Goal: Task Accomplishment & Management: Use online tool/utility

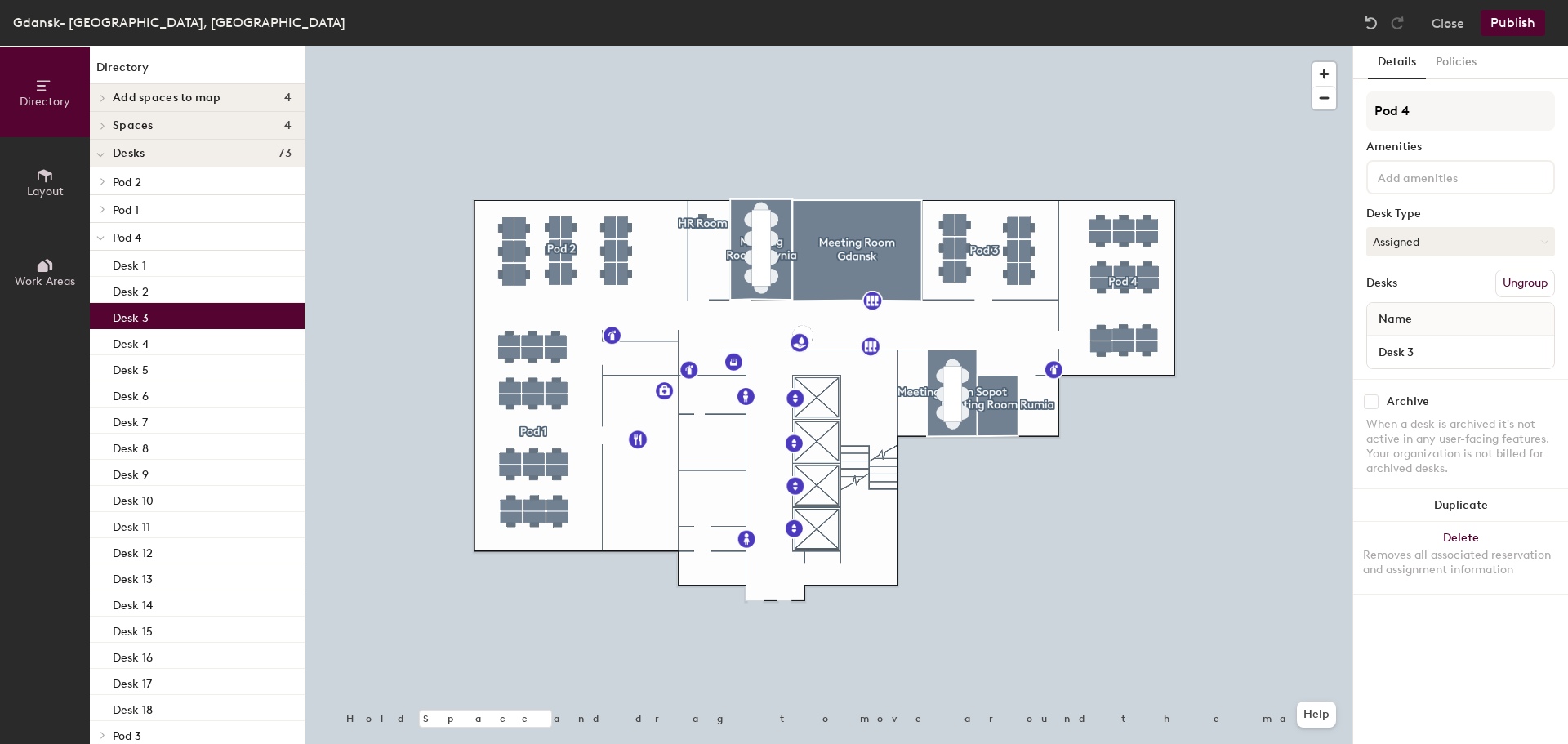
click at [151, 318] on div "Desk 3" at bounding box center [197, 316] width 215 height 26
click at [506, 46] on div at bounding box center [829, 46] width 1047 height 0
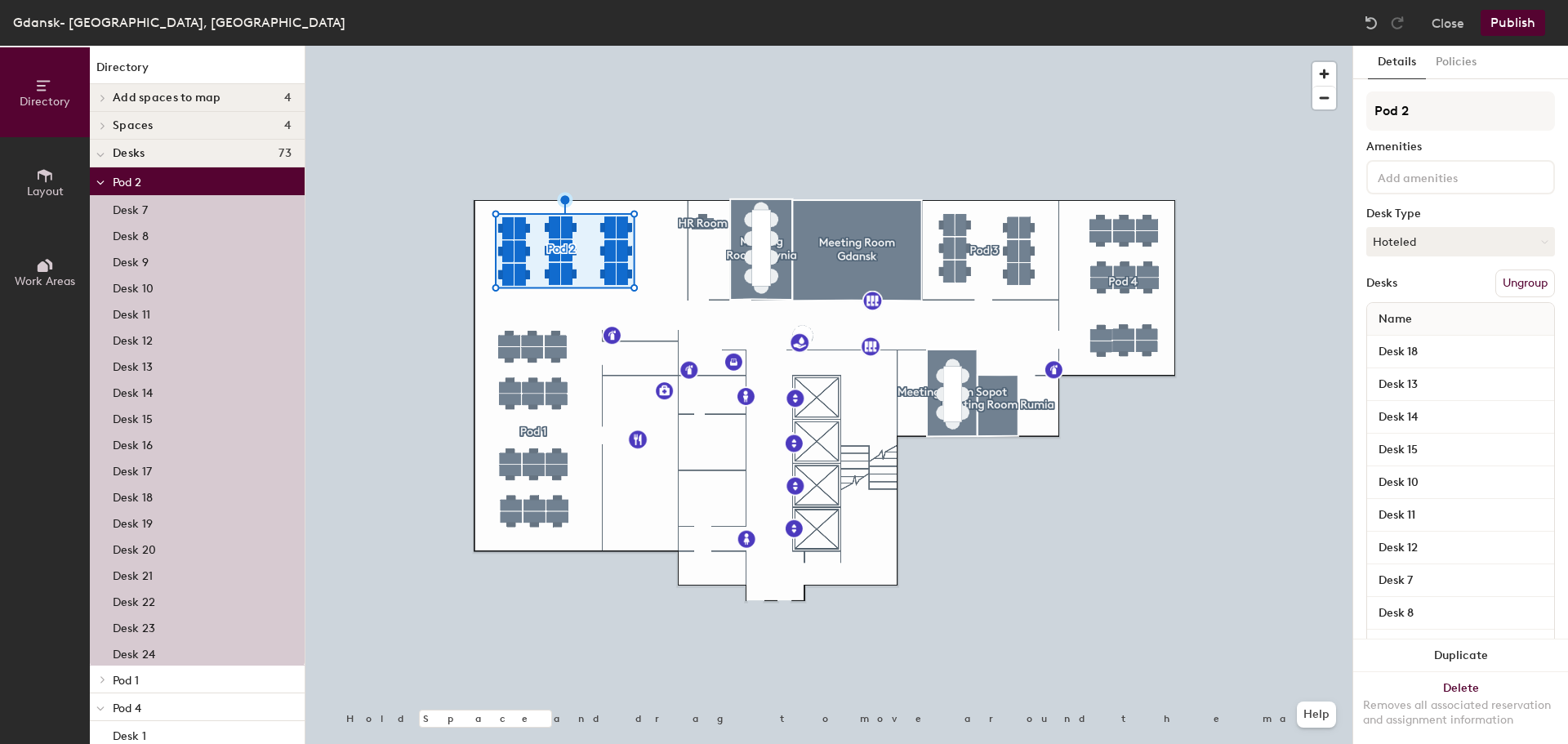
click at [131, 240] on p "Desk 8" at bounding box center [130, 233] width 36 height 19
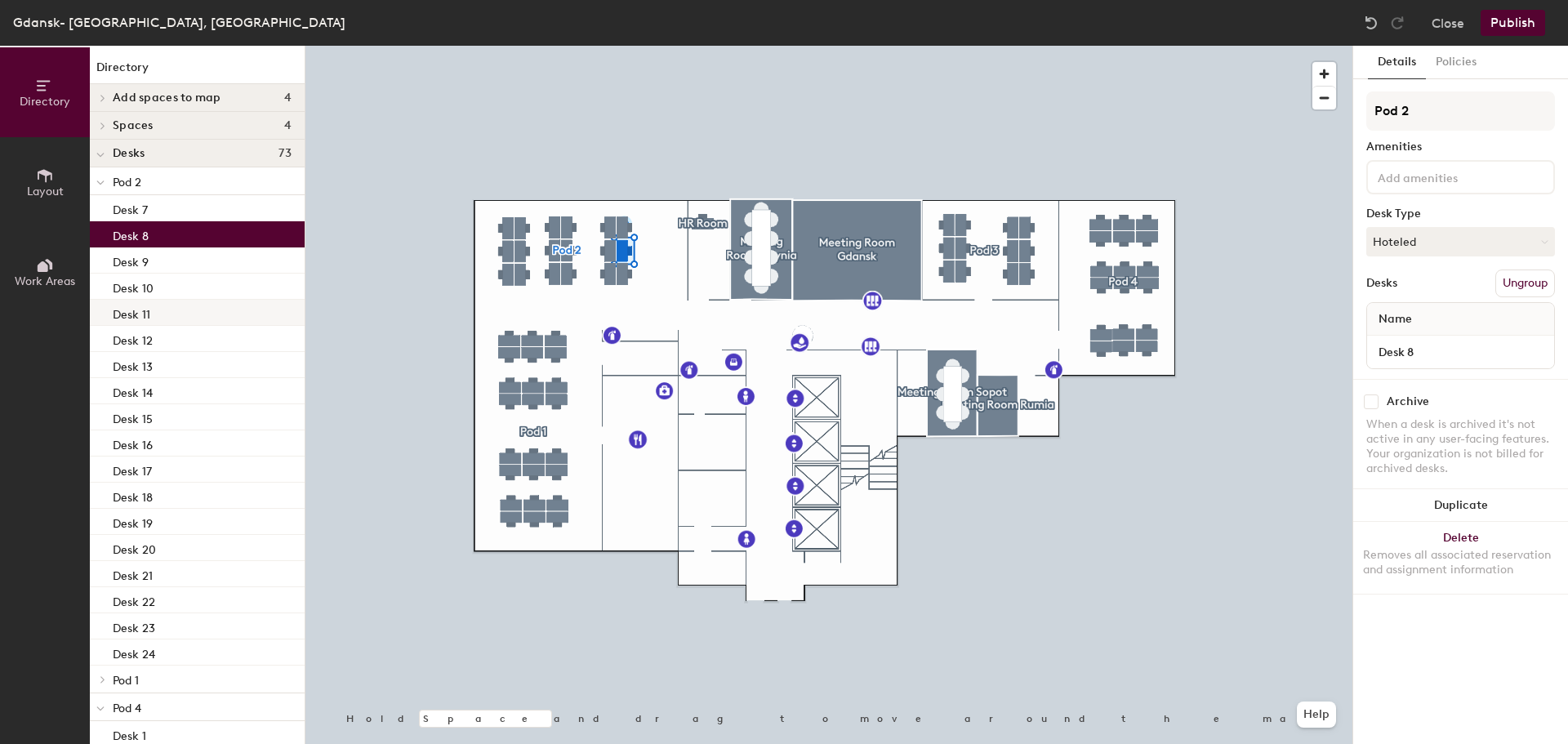
click at [126, 318] on p "Desk 11" at bounding box center [131, 312] width 37 height 19
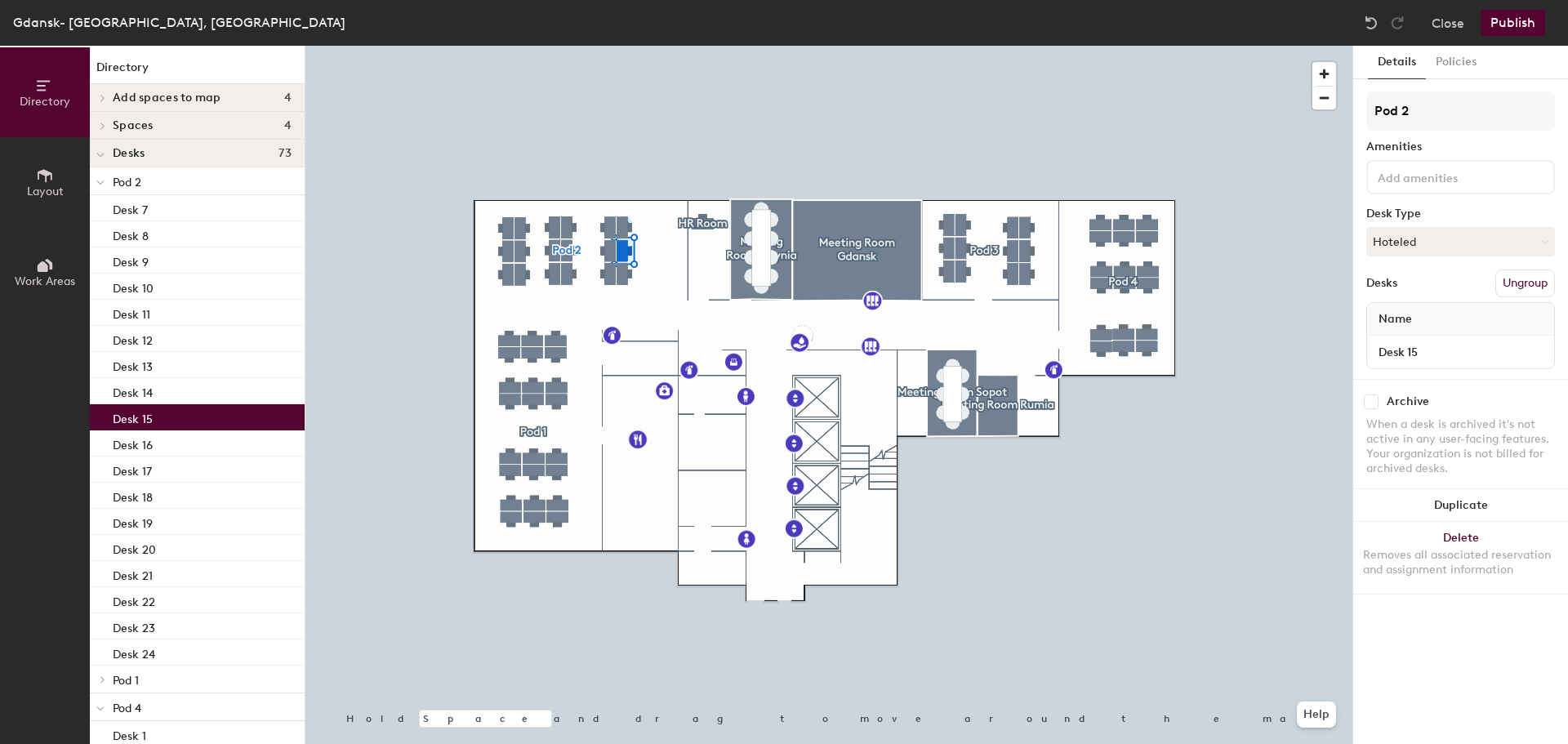
click at [156, 409] on div "Desk 15" at bounding box center [197, 417] width 215 height 26
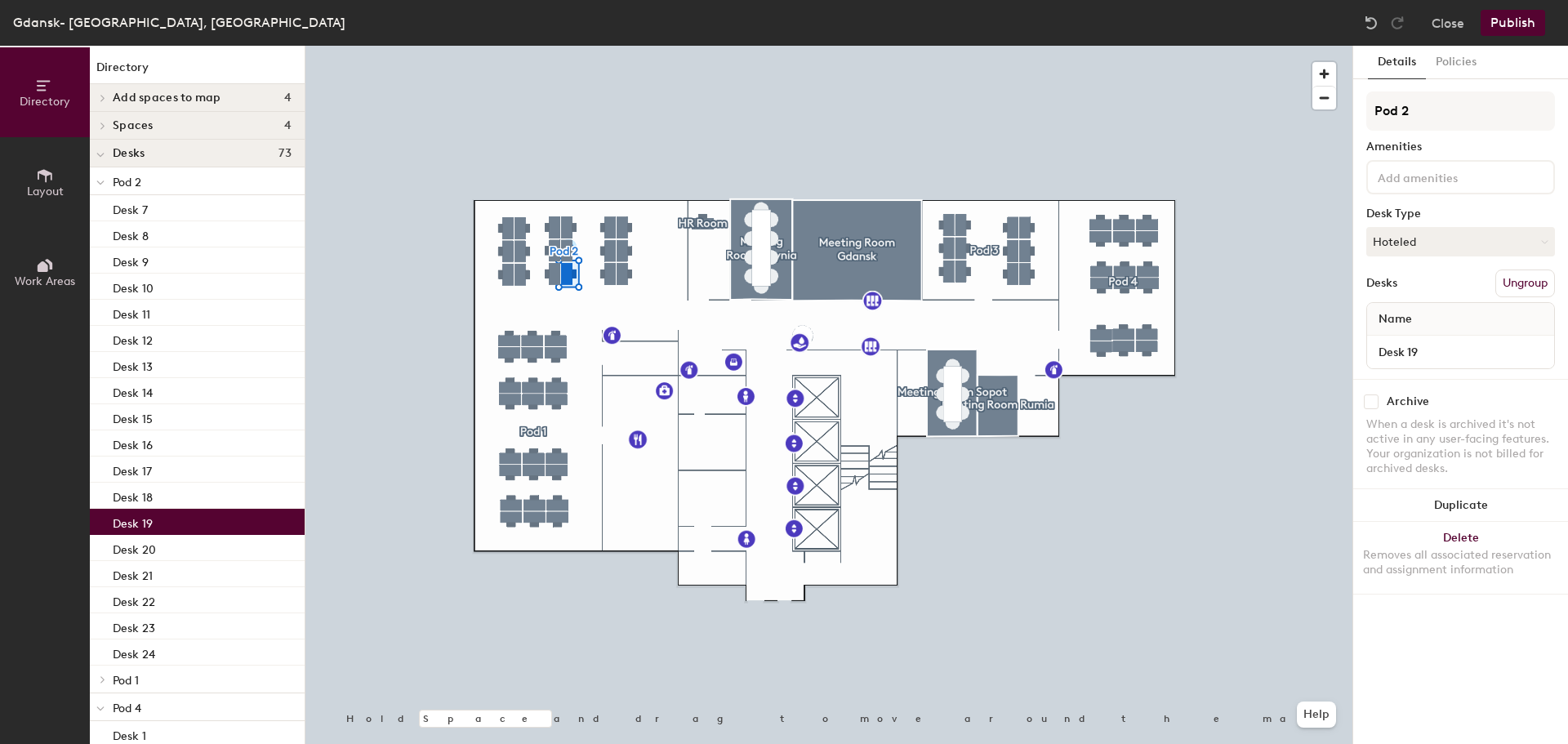
click at [129, 510] on div "Desk 19" at bounding box center [197, 521] width 215 height 26
click at [135, 551] on p "Desk 20" at bounding box center [134, 547] width 43 height 19
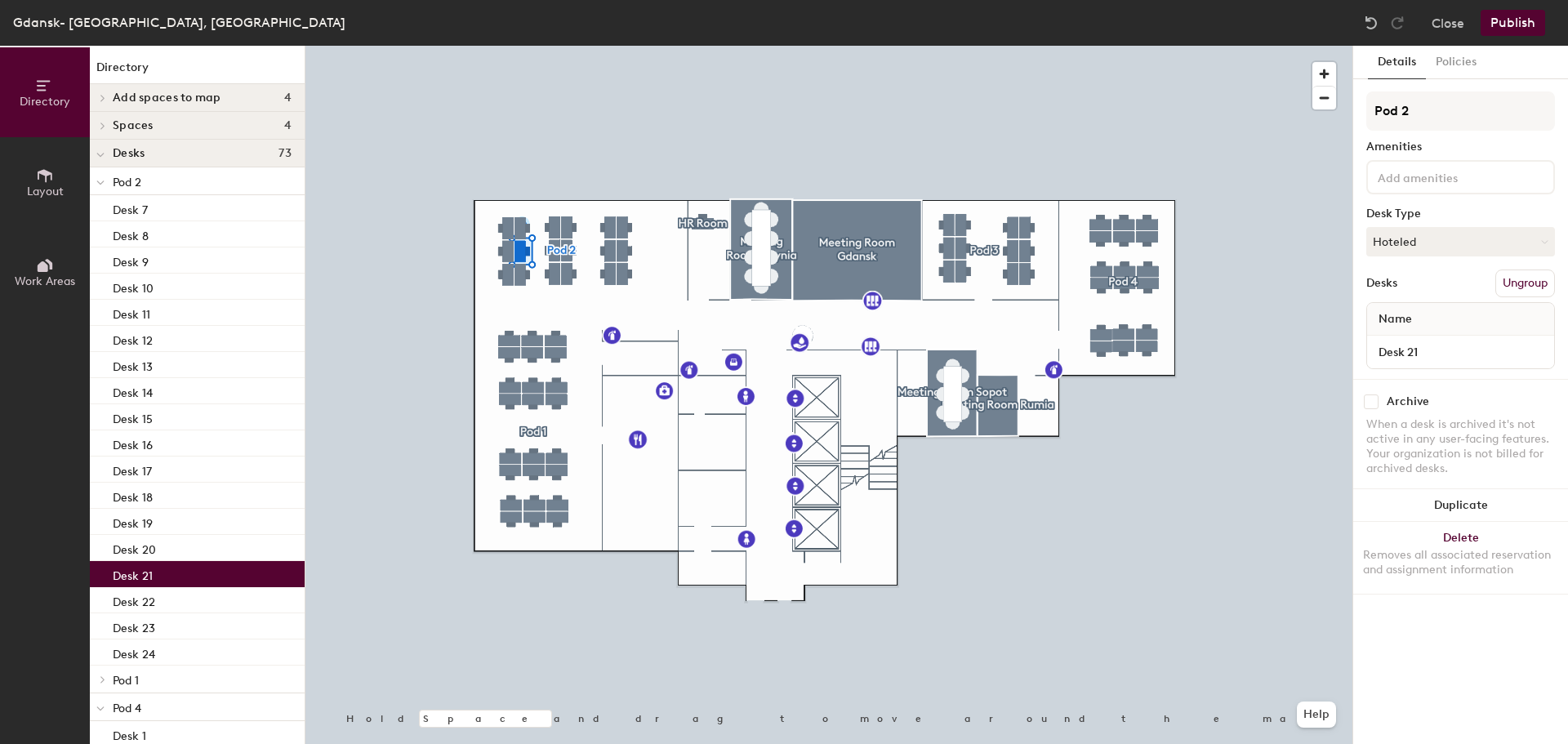
click at [144, 576] on p "Desk 21" at bounding box center [132, 574] width 40 height 19
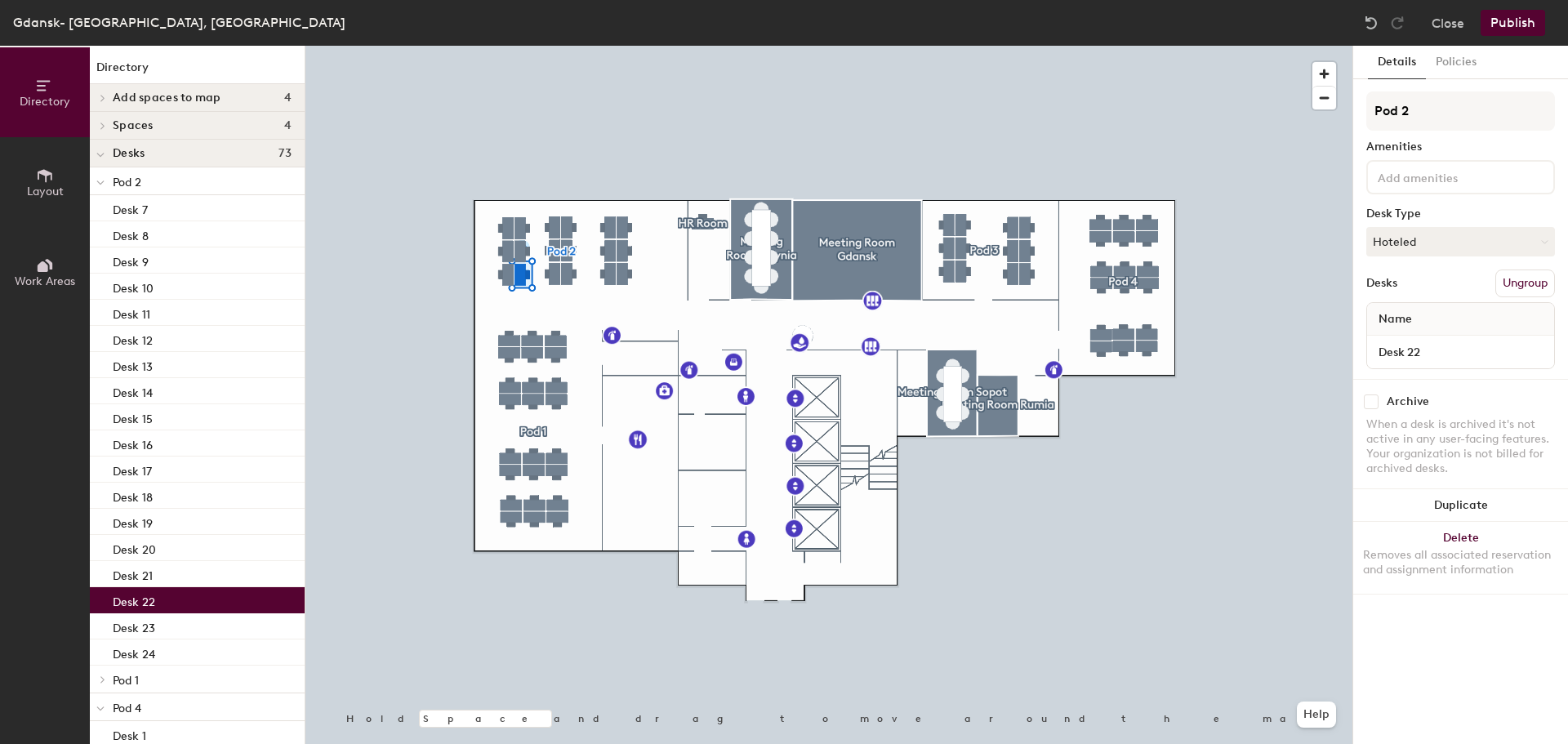
click at [151, 603] on p "Desk 22" at bounding box center [134, 599] width 43 height 19
drag, startPoint x: 1451, startPoint y: 67, endPoint x: 1444, endPoint y: 72, distance: 8.6
click at [1446, 70] on button "Policies" at bounding box center [1456, 63] width 60 height 34
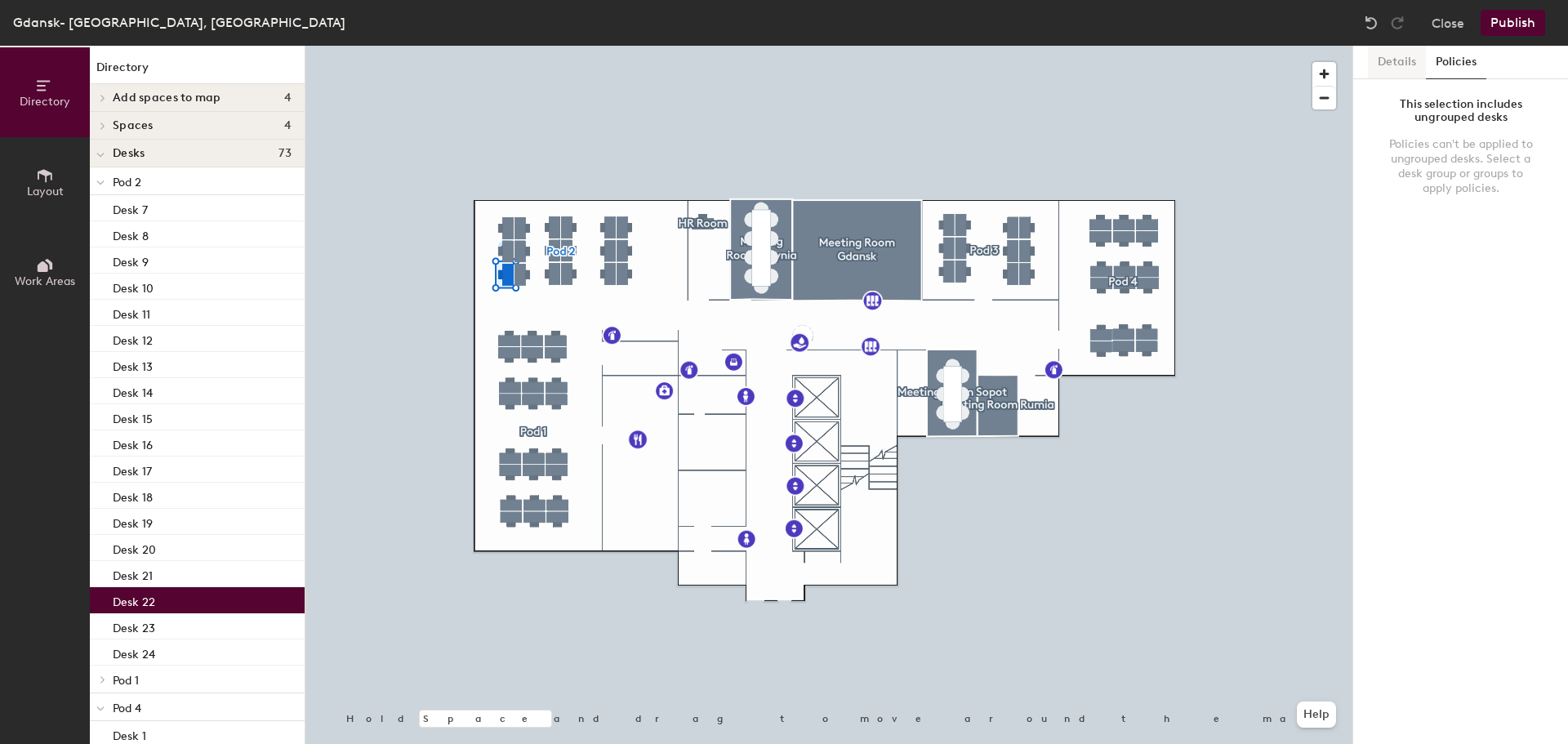
click at [1395, 65] on button "Details" at bounding box center [1396, 63] width 58 height 34
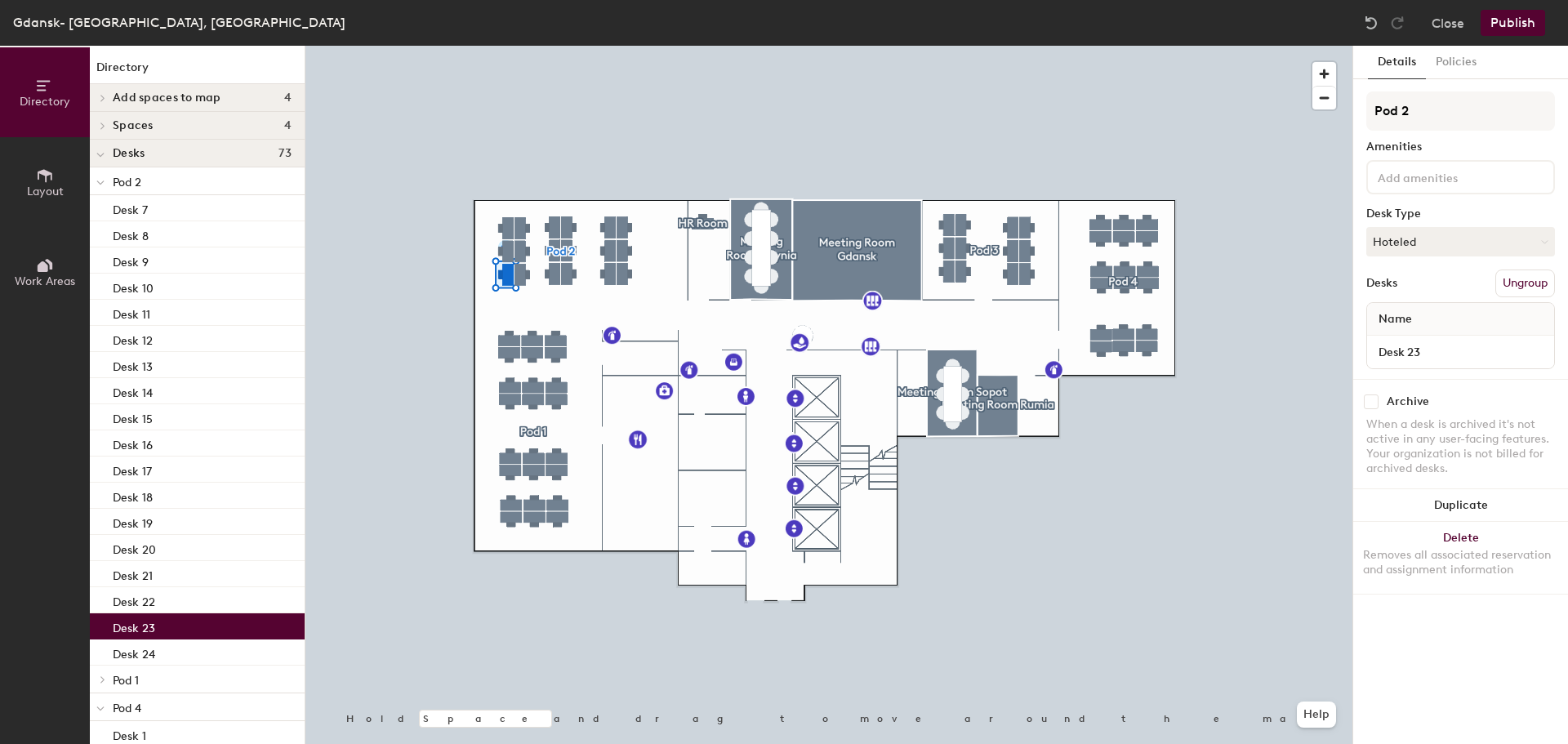
click at [152, 623] on p "Desk 23" at bounding box center [134, 626] width 43 height 19
click at [158, 654] on div "Desk 24" at bounding box center [197, 652] width 215 height 26
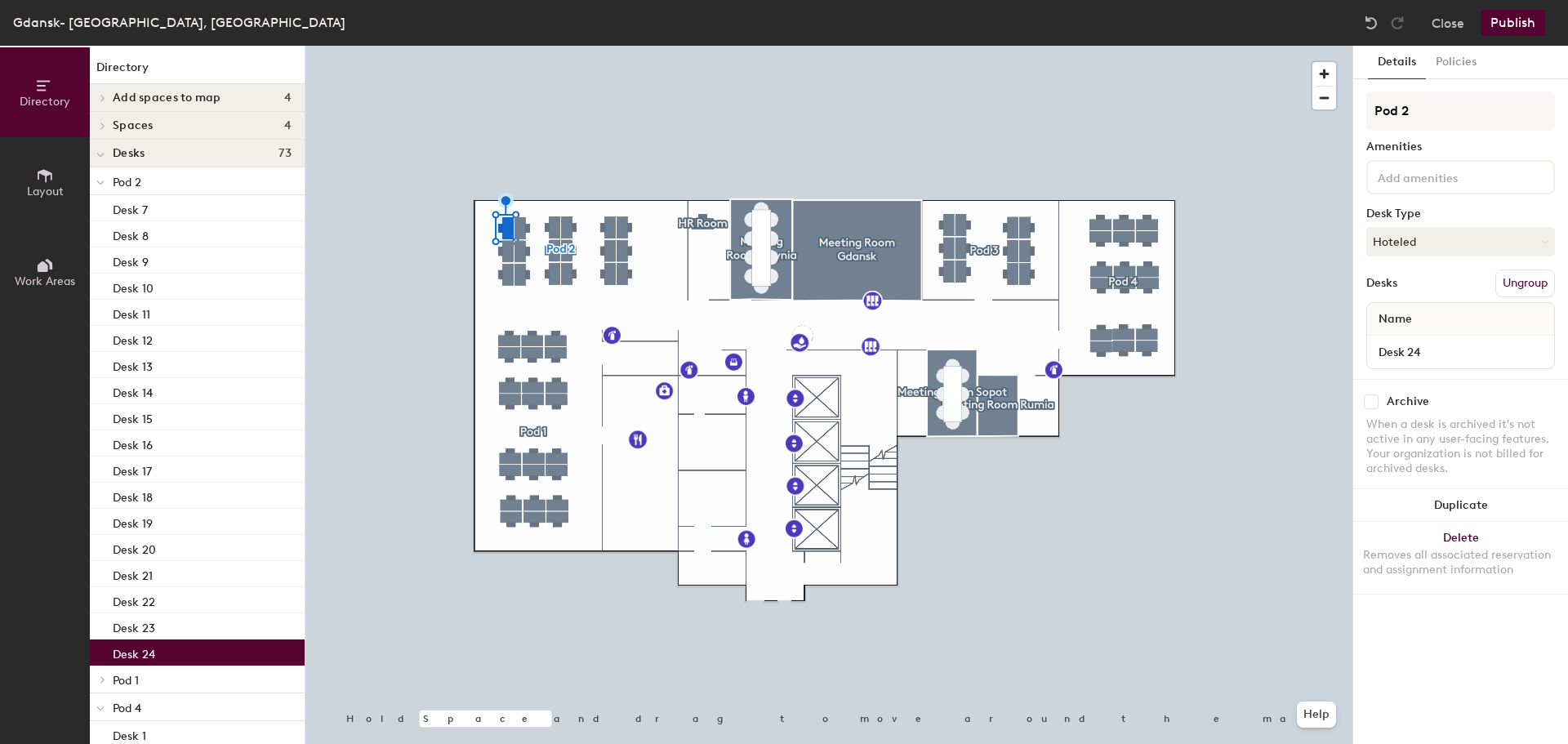
click at [181, 654] on div "Desk 24" at bounding box center [197, 652] width 215 height 26
click at [1405, 240] on button "Hoteled" at bounding box center [1460, 241] width 189 height 29
click at [1421, 337] on div "Hoteled" at bounding box center [1448, 341] width 163 height 25
click at [1104, 46] on div at bounding box center [829, 46] width 1047 height 0
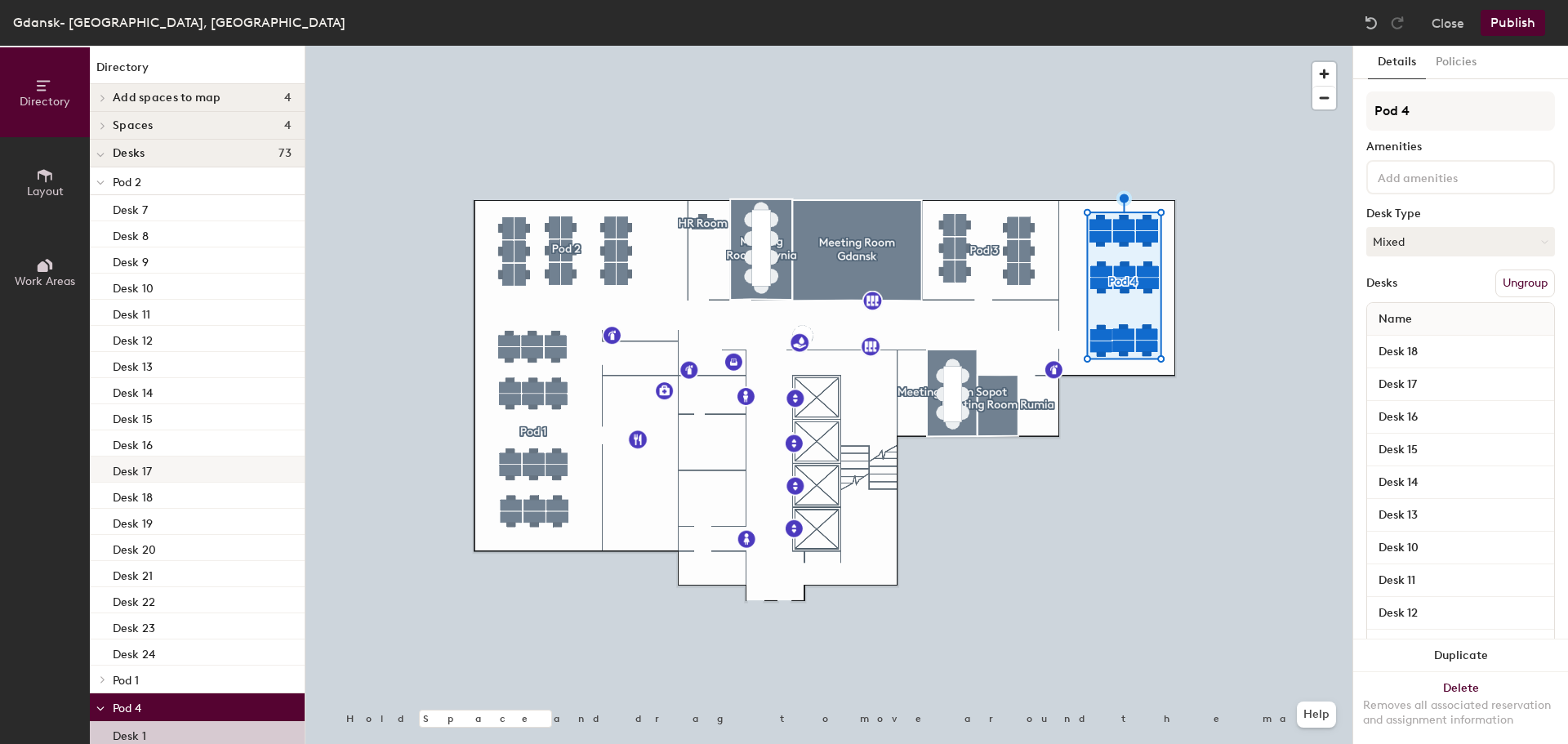
click at [140, 472] on p "Desk 17" at bounding box center [132, 469] width 39 height 19
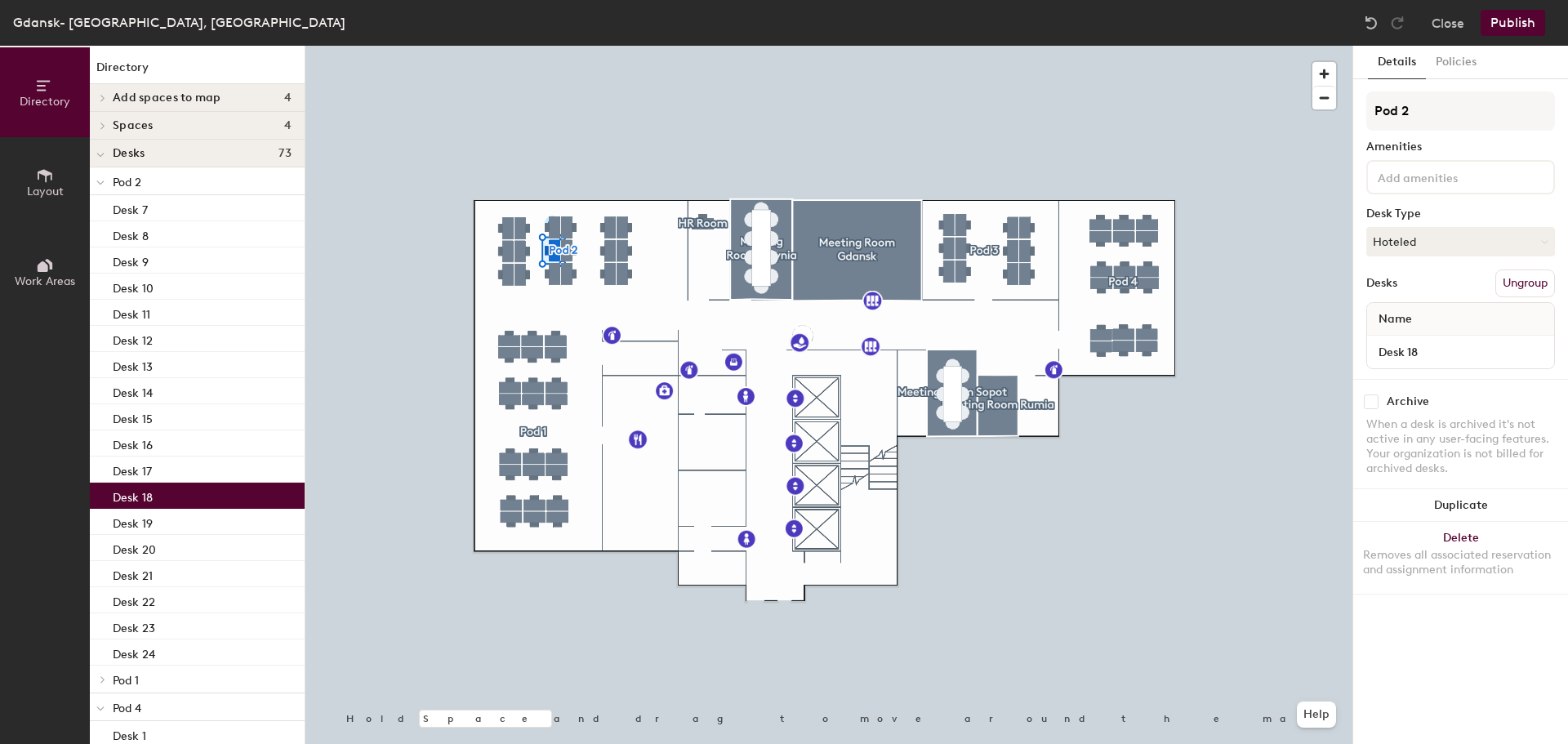
click at [144, 495] on p "Desk 18" at bounding box center [132, 495] width 40 height 19
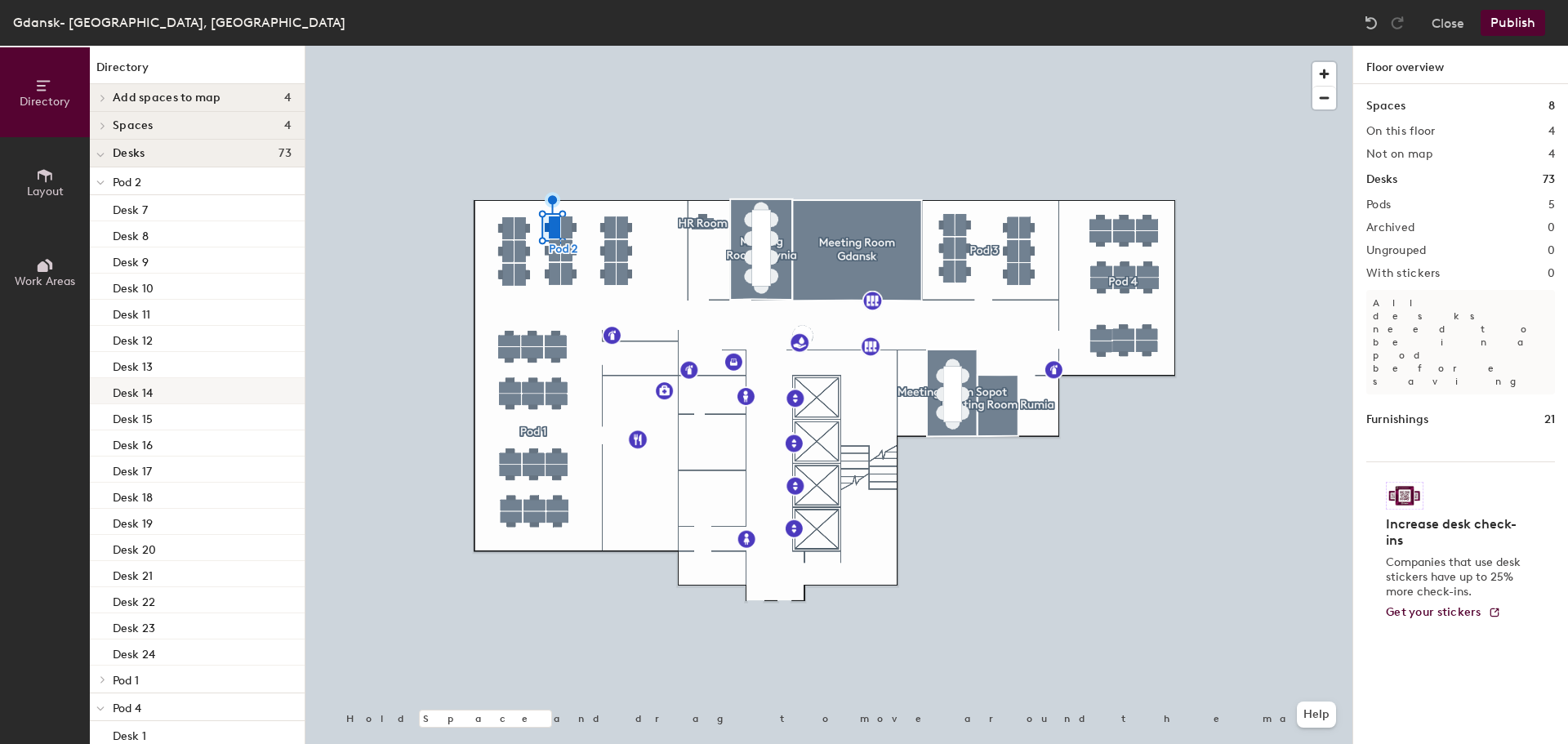
click at [1093, 46] on div at bounding box center [829, 46] width 1047 height 0
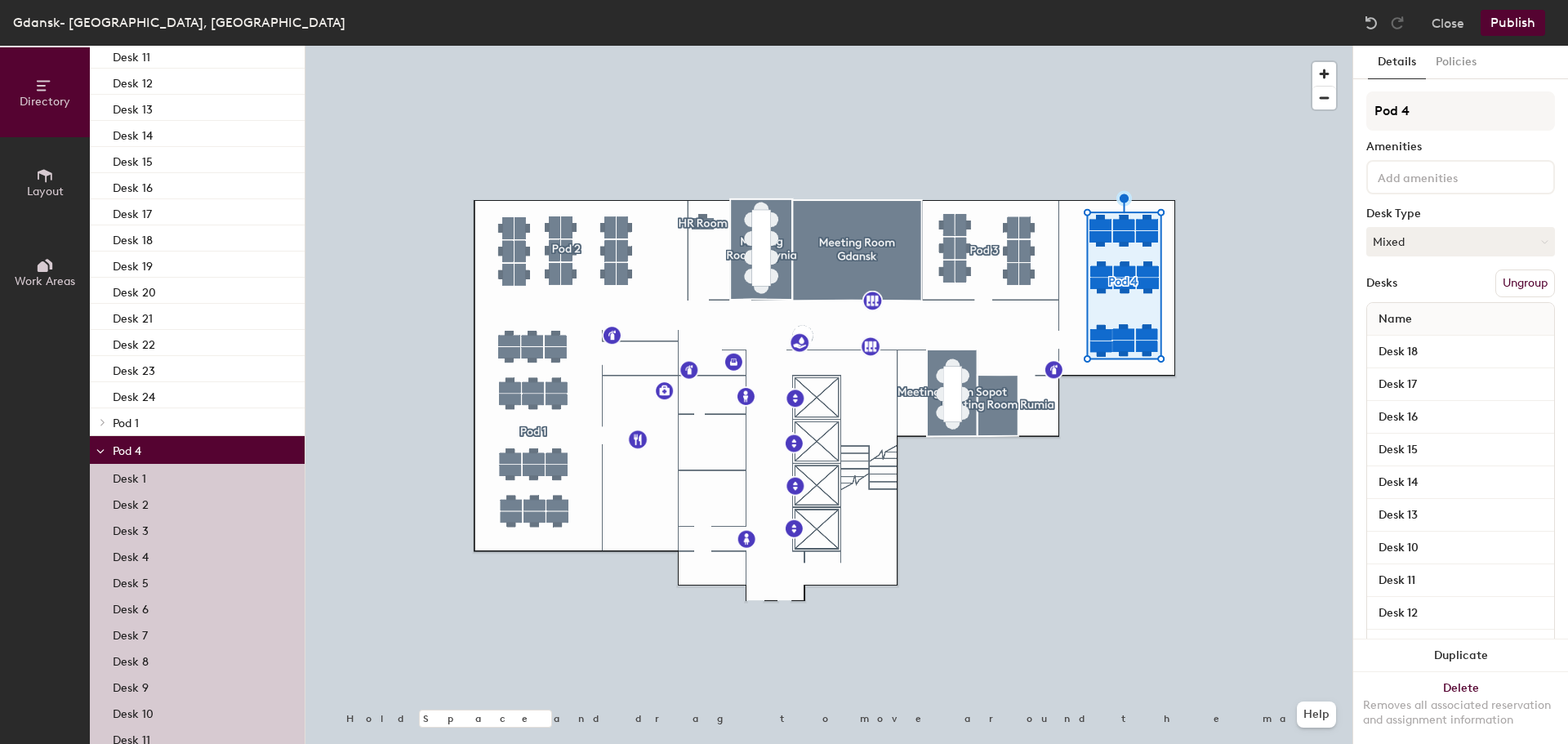
scroll to position [327, 0]
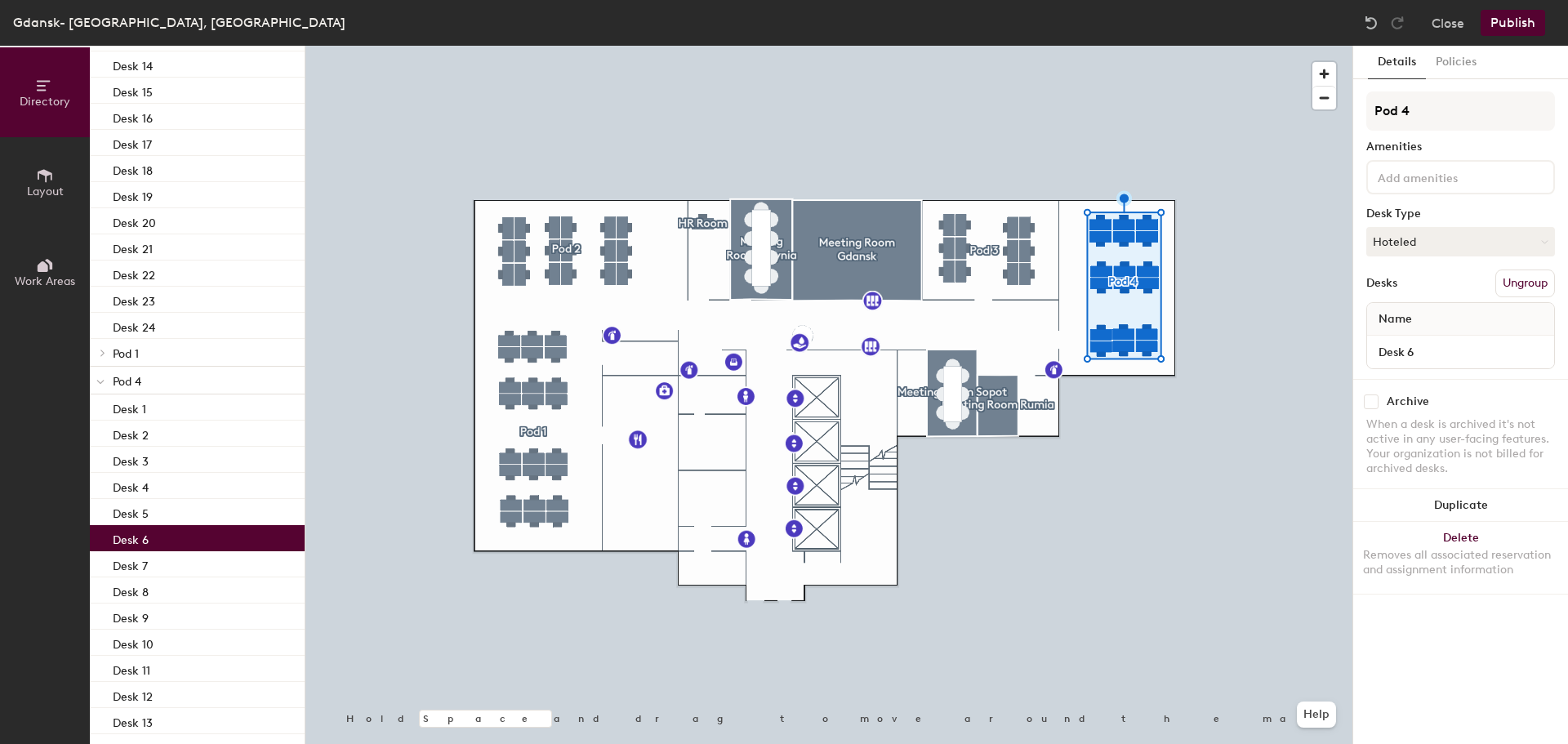
click at [152, 536] on div "Desk 6" at bounding box center [197, 537] width 215 height 26
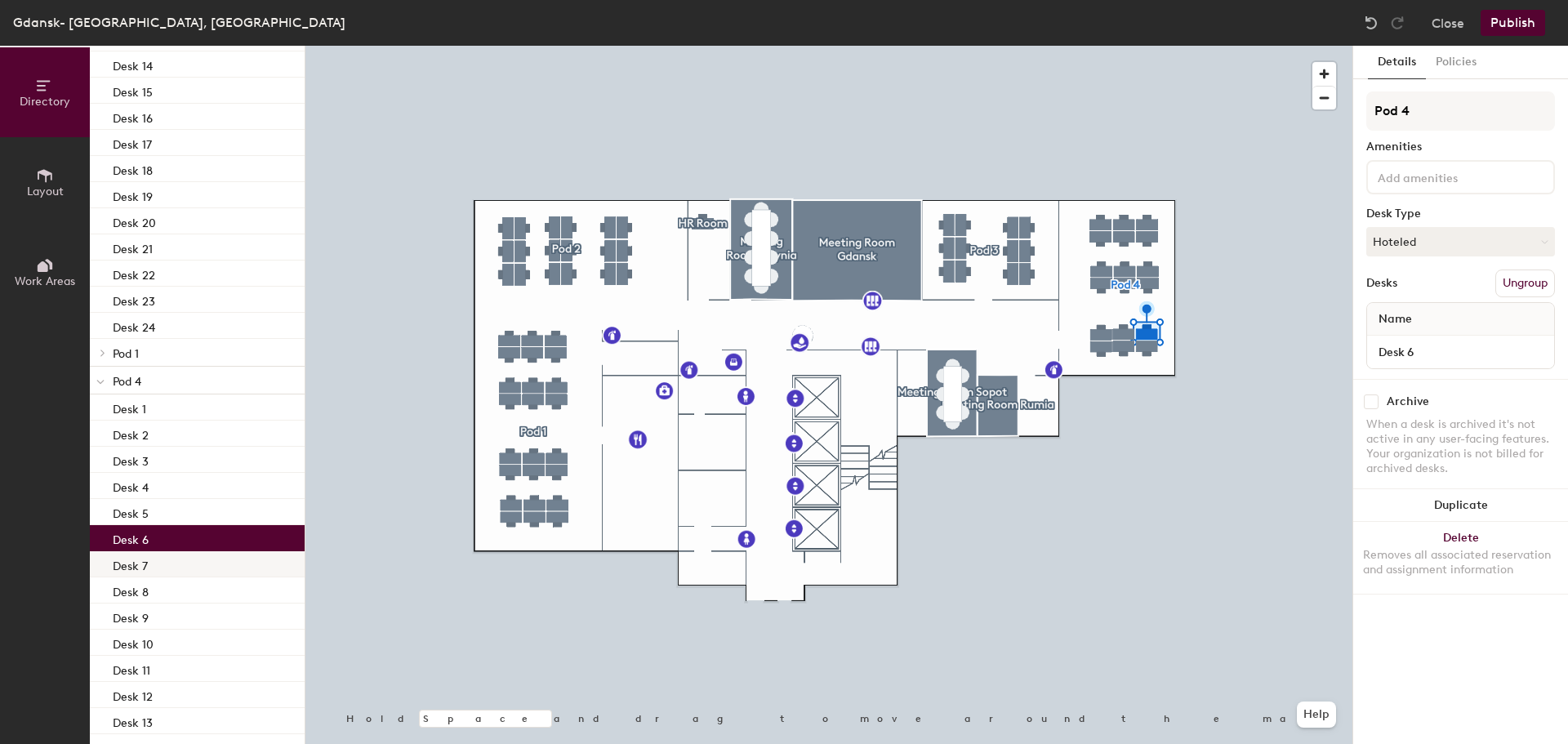
click at [152, 558] on div "Desk 7" at bounding box center [197, 564] width 215 height 26
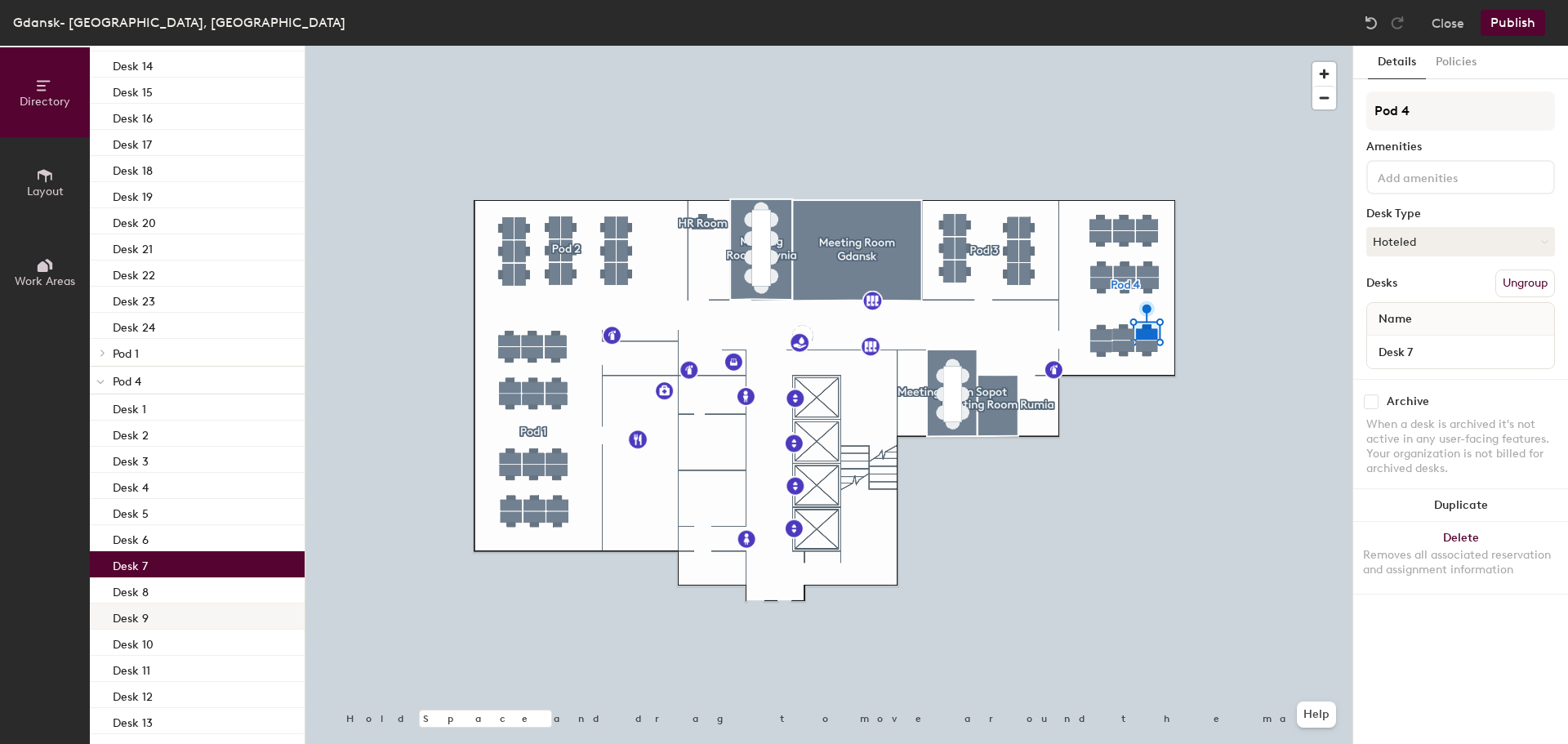
click at [145, 615] on p "Desk 9" at bounding box center [130, 615] width 36 height 19
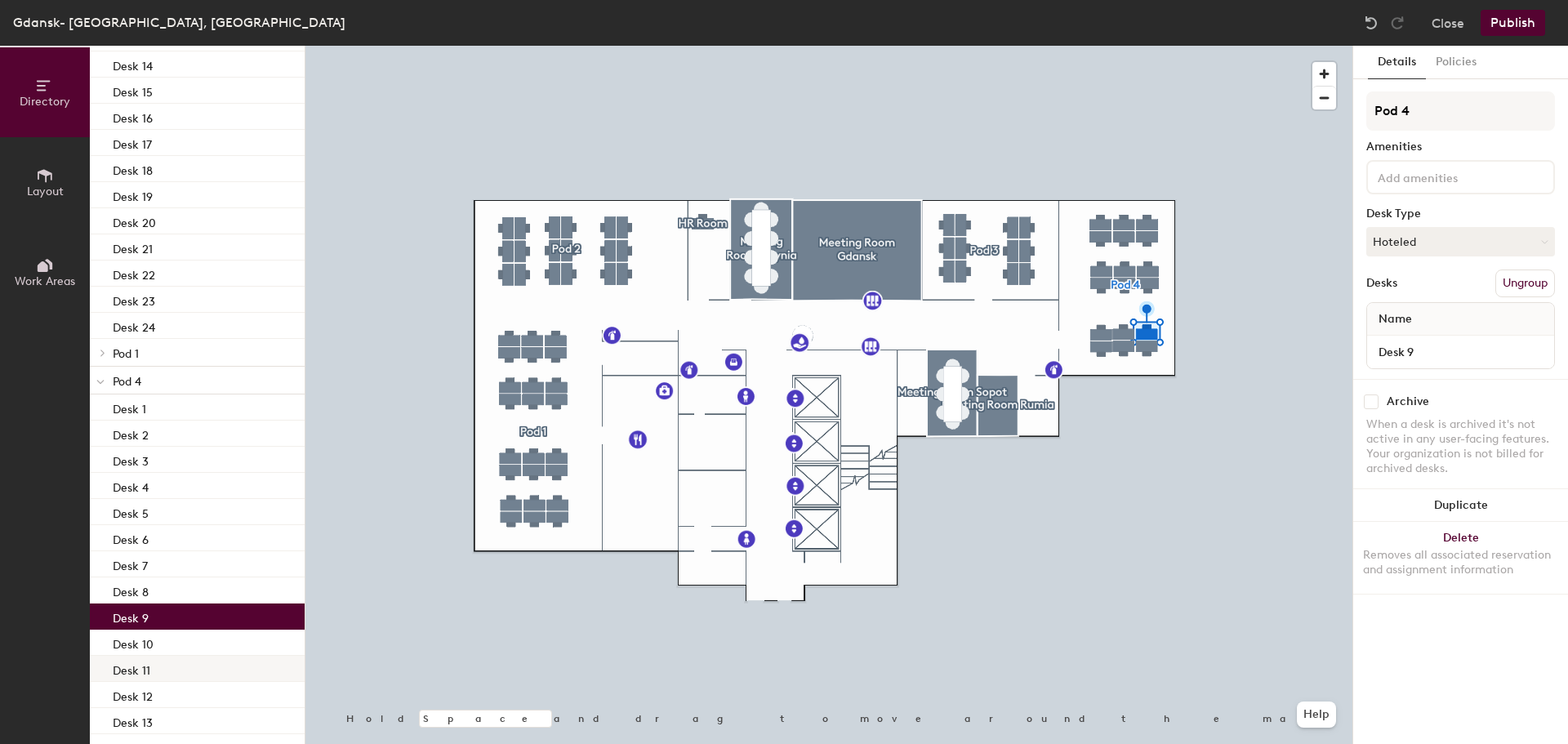
click at [141, 658] on div "Desk 11" at bounding box center [197, 669] width 215 height 26
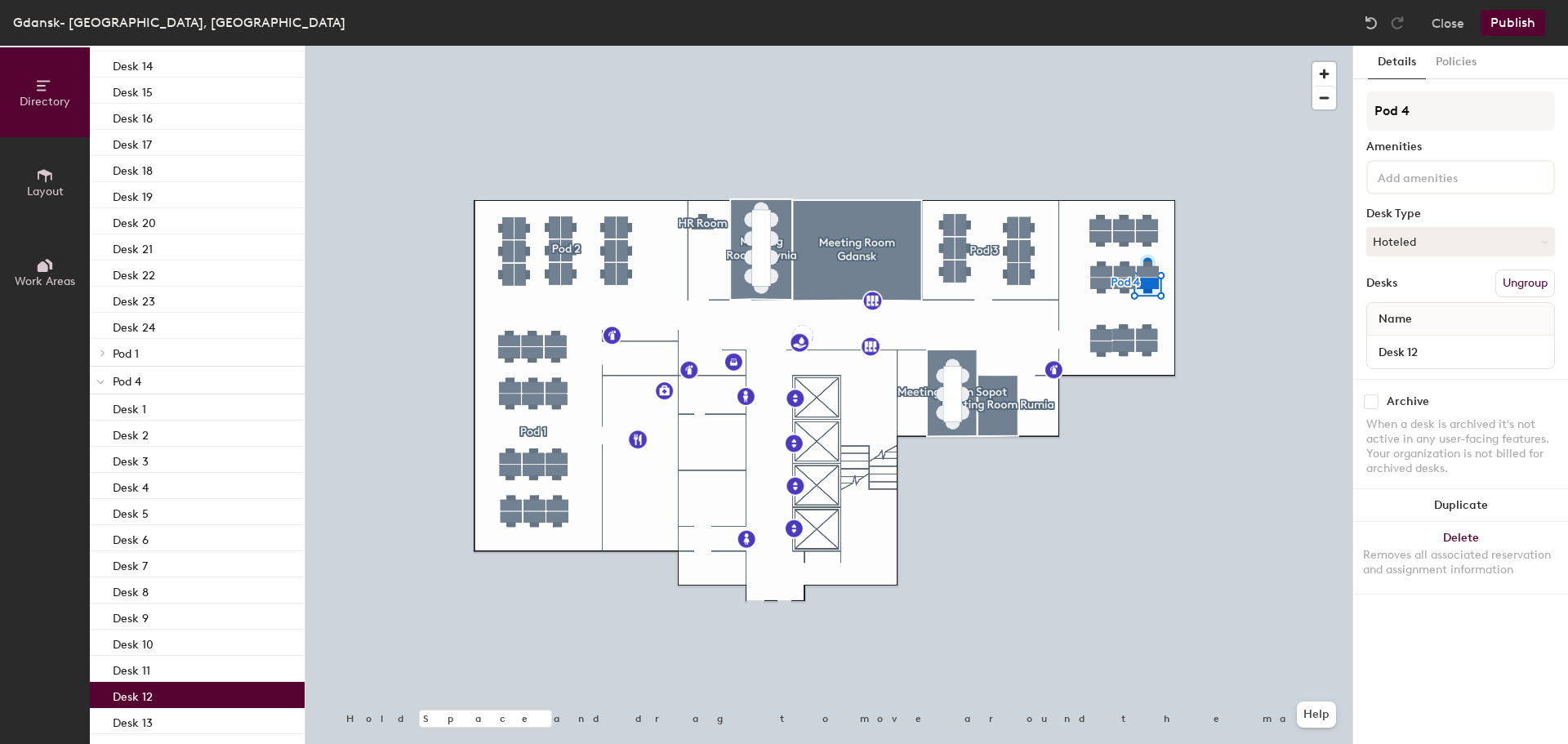
click at [145, 692] on p "Desk 12" at bounding box center [132, 694] width 40 height 19
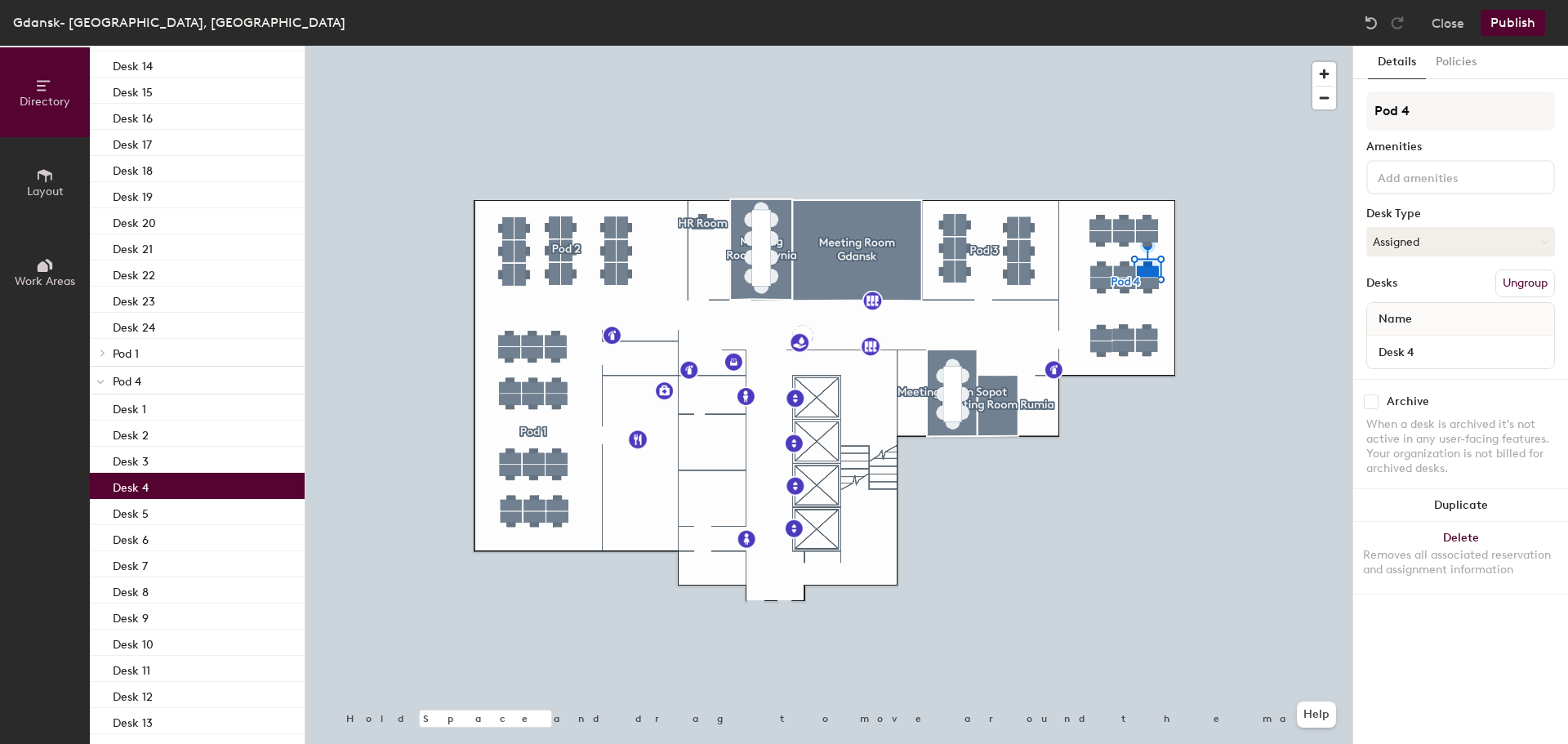
click at [156, 493] on div "Desk 4" at bounding box center [197, 485] width 215 height 26
click at [171, 413] on div "Desk 1" at bounding box center [197, 407] width 215 height 26
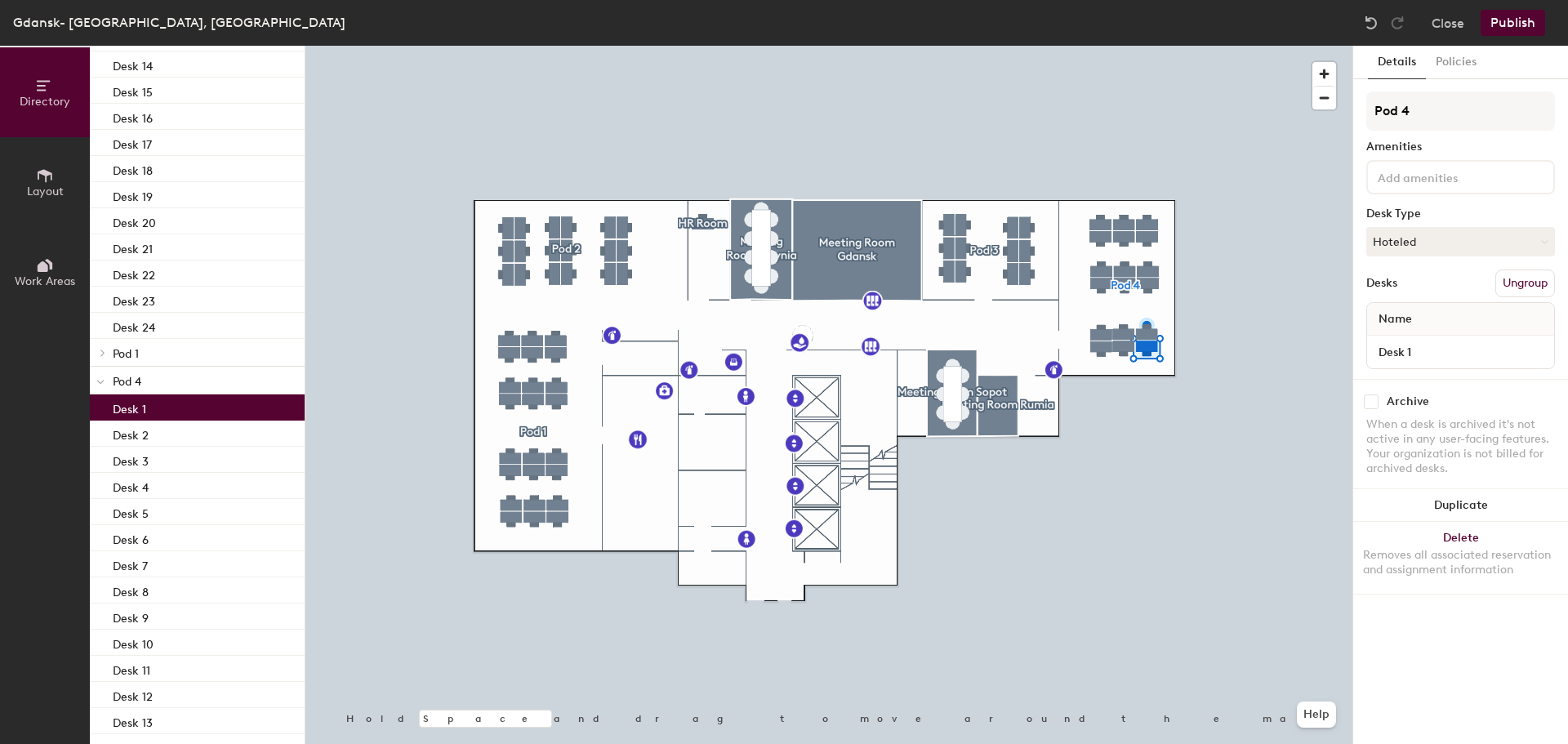
click at [178, 379] on p "Pod 4" at bounding box center [202, 380] width 179 height 21
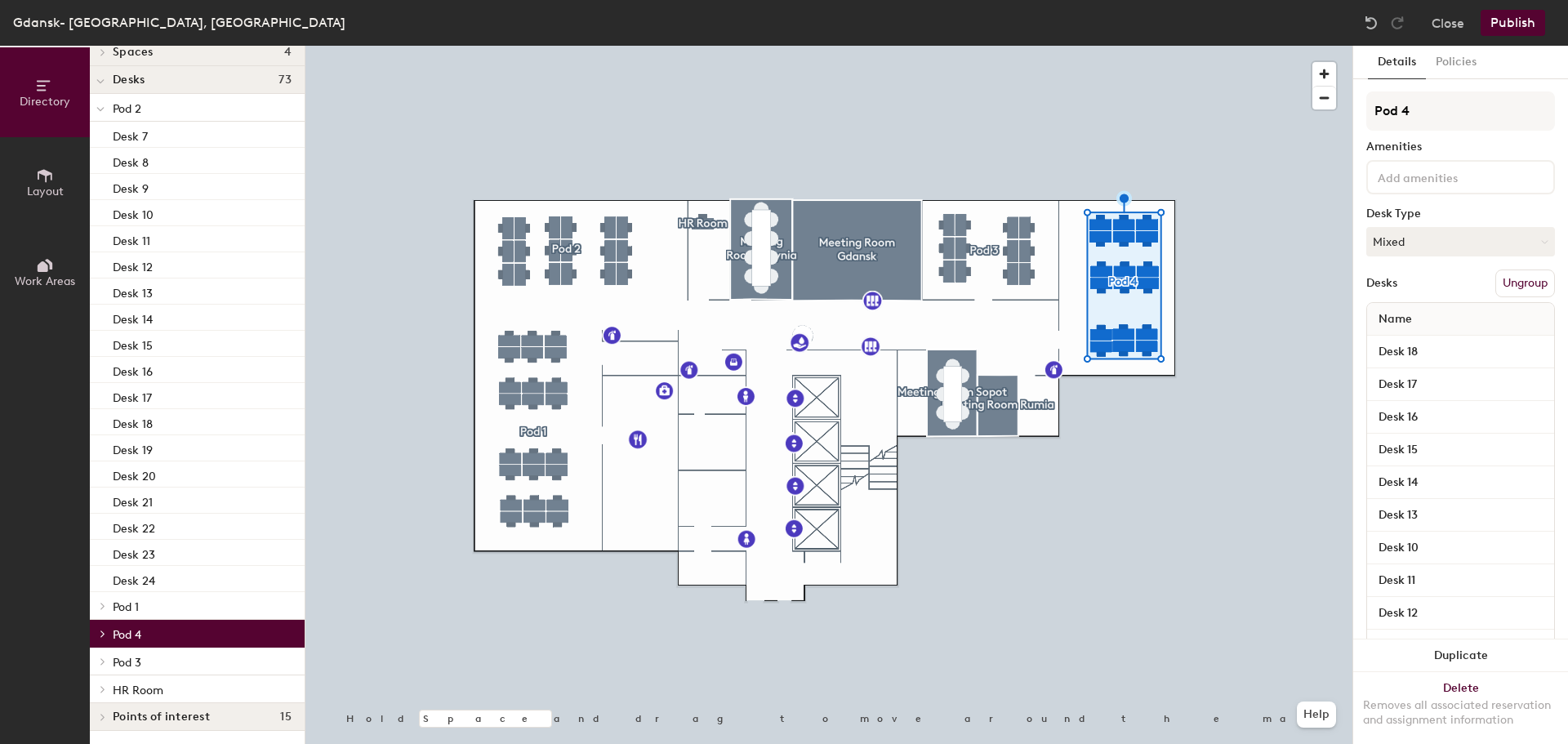
click at [138, 637] on span "Pod 4" at bounding box center [127, 635] width 28 height 14
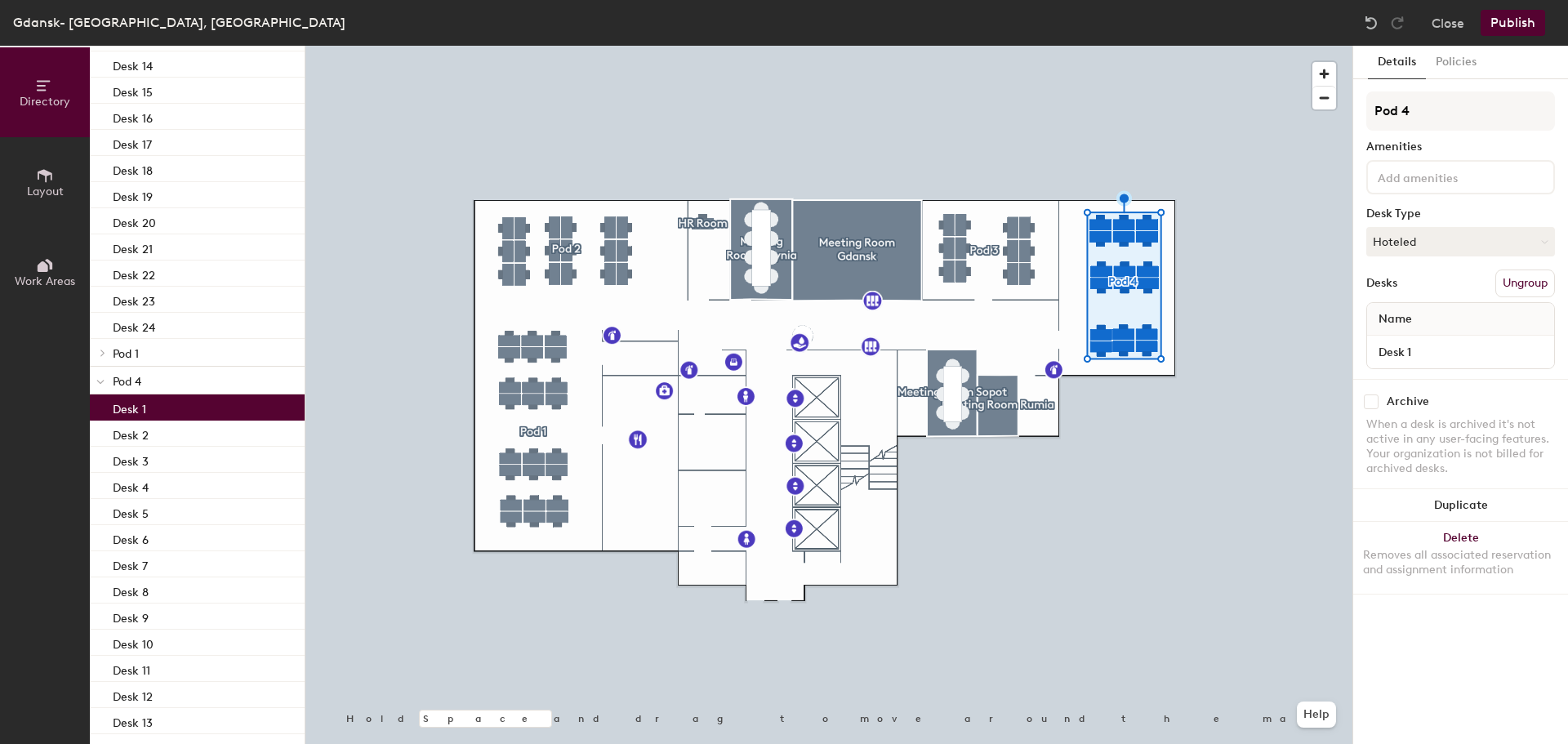
click at [160, 409] on div "Desk 1" at bounding box center [197, 407] width 215 height 26
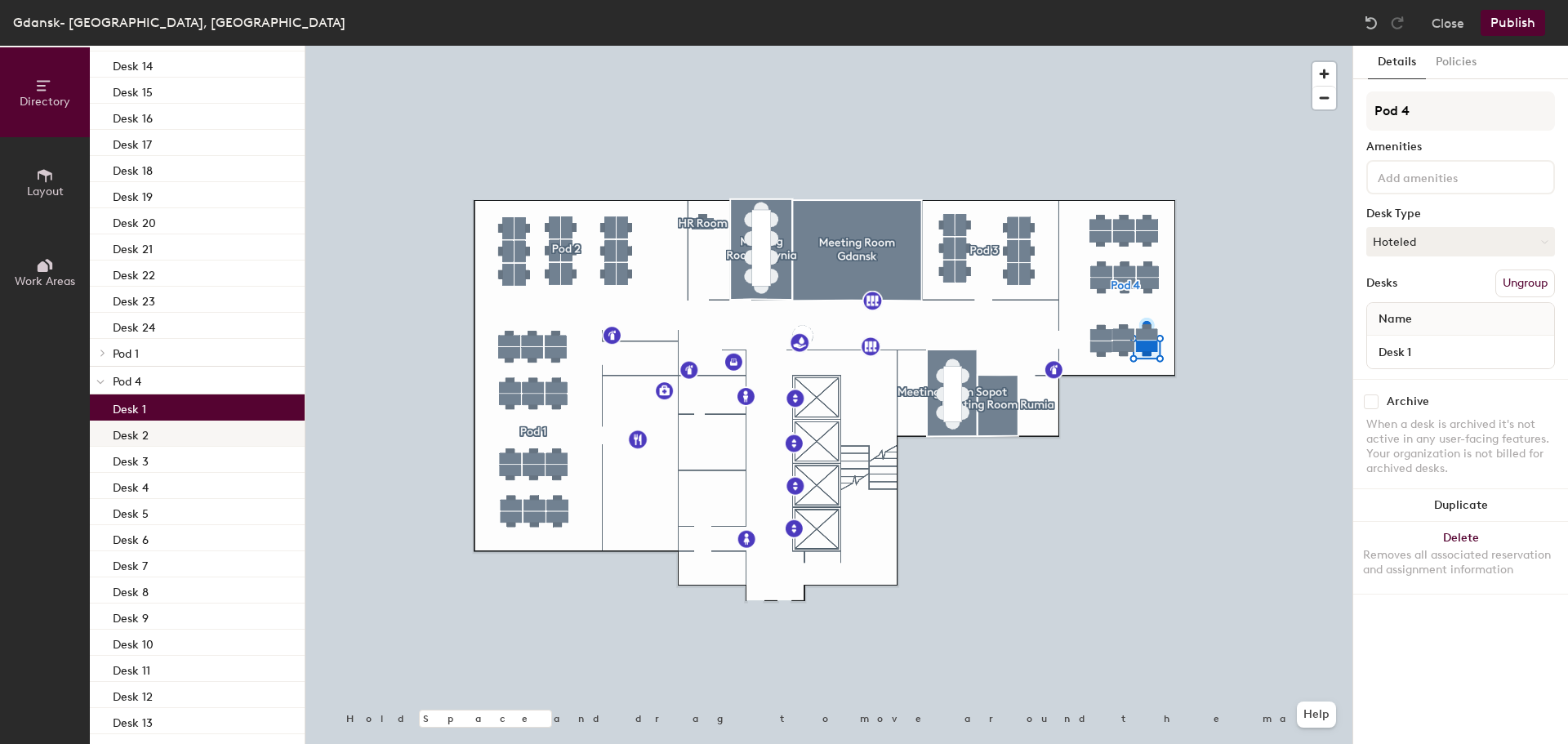
click at [148, 427] on p "Desk 2" at bounding box center [130, 433] width 36 height 19
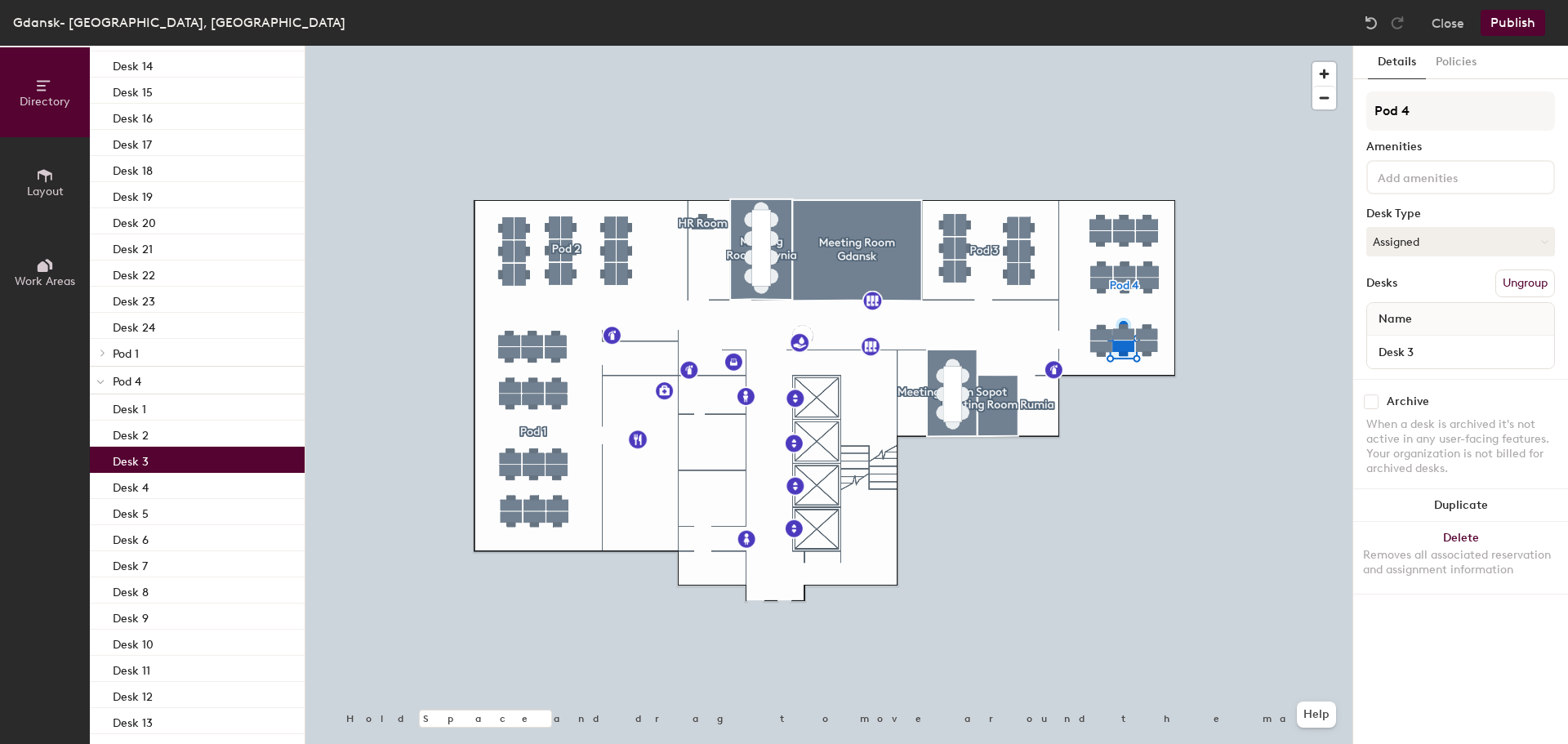
click at [151, 458] on div "Desk 3" at bounding box center [197, 459] width 215 height 26
click at [1412, 250] on button "Assigned" at bounding box center [1460, 241] width 189 height 29
click at [1396, 340] on div "Hoteled" at bounding box center [1448, 341] width 163 height 25
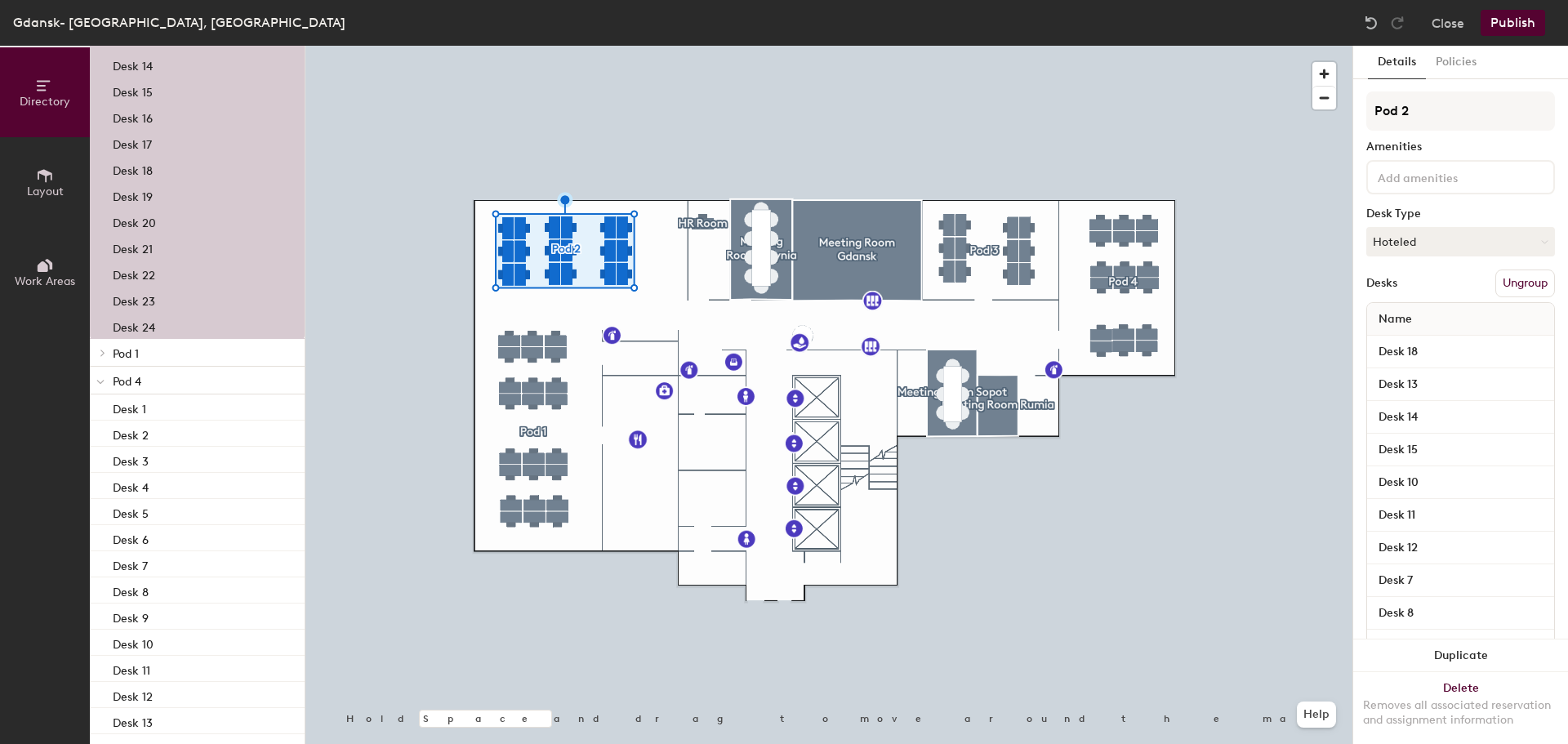
click at [1502, 24] on button "Publish" at bounding box center [1512, 22] width 65 height 26
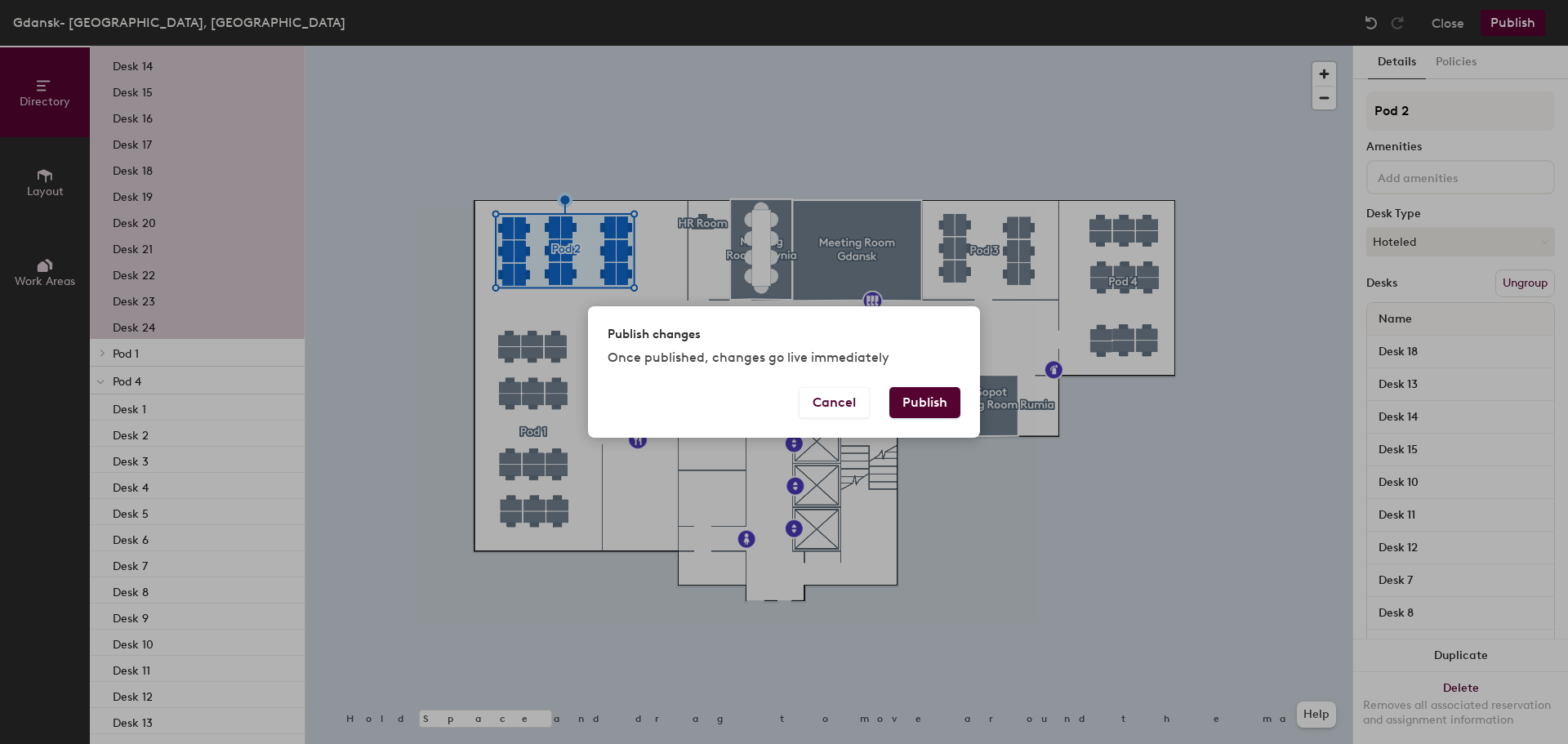
click at [939, 395] on button "Publish" at bounding box center [924, 403] width 71 height 31
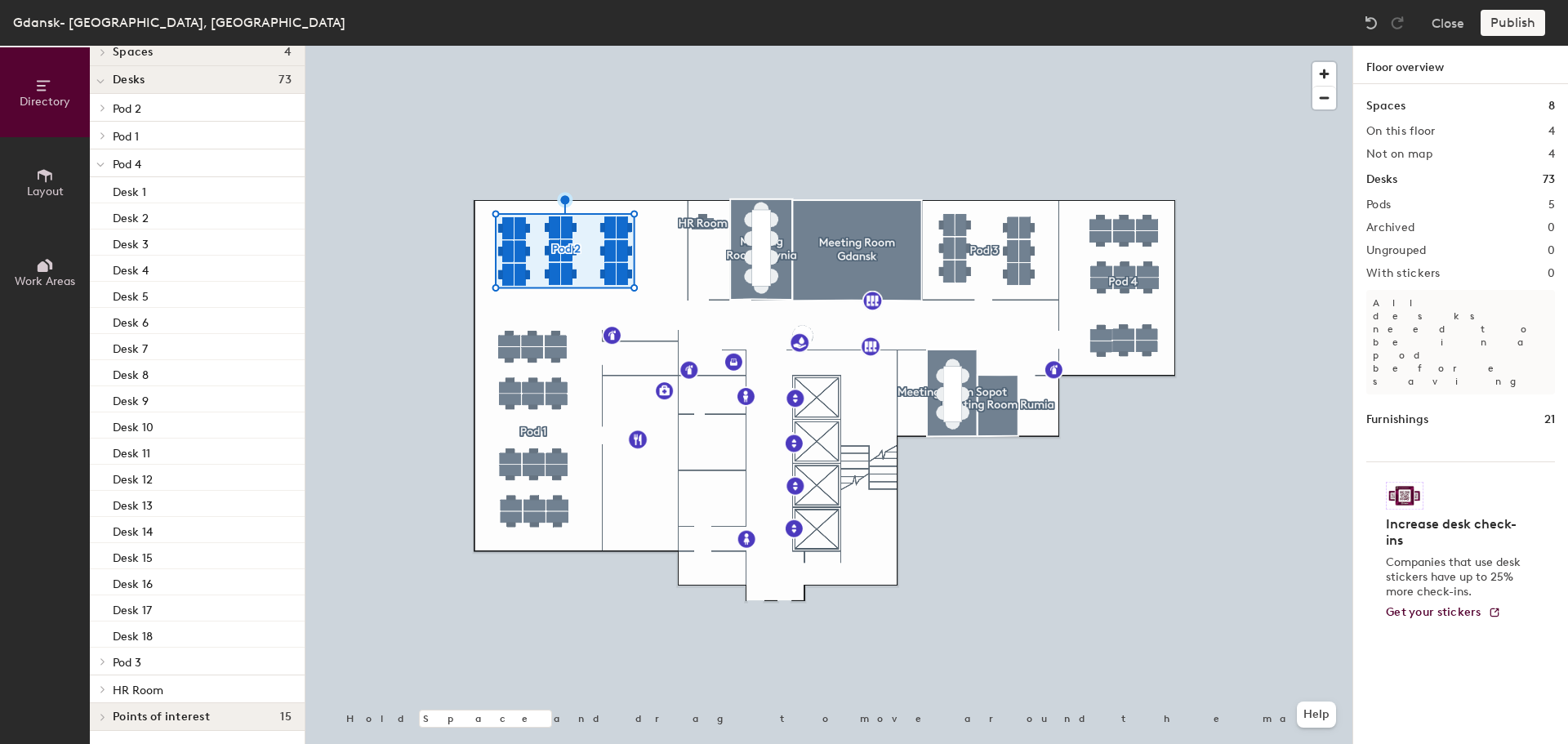
scroll to position [0, 0]
